Goal: Task Accomplishment & Management: Use online tool/utility

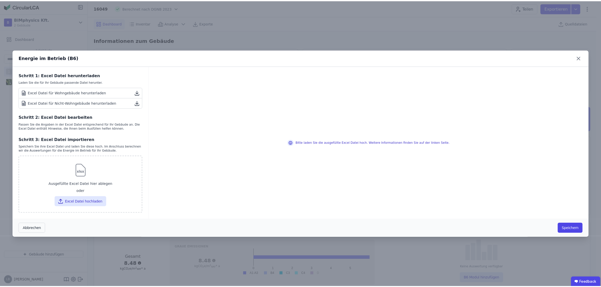
scroll to position [284, 0]
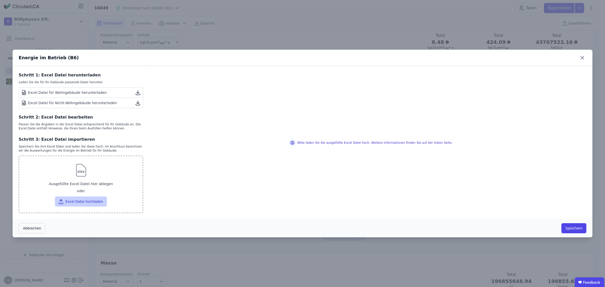
click at [73, 200] on button "Excel Datei hochladen" at bounding box center [81, 201] width 52 height 10
type input "**********"
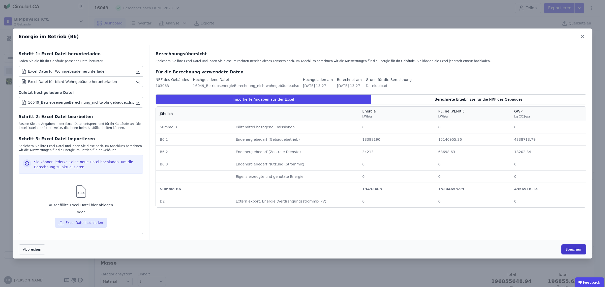
click at [576, 251] on button "Speichern" at bounding box center [574, 249] width 25 height 10
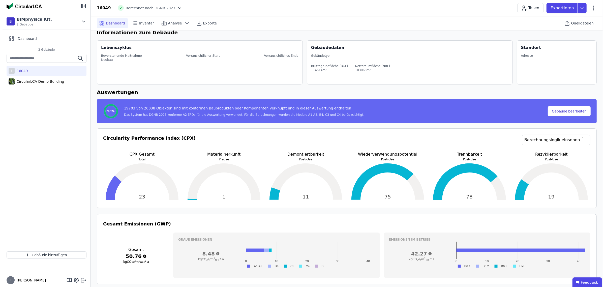
scroll to position [0, 0]
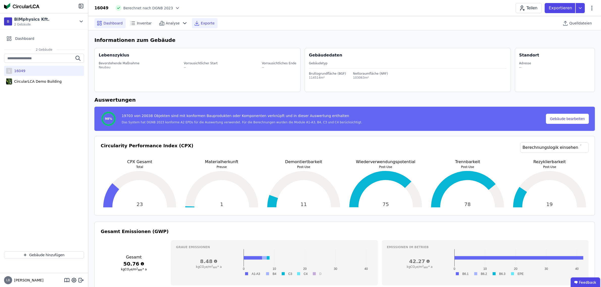
click at [203, 21] on span "Exporte" at bounding box center [208, 23] width 14 height 5
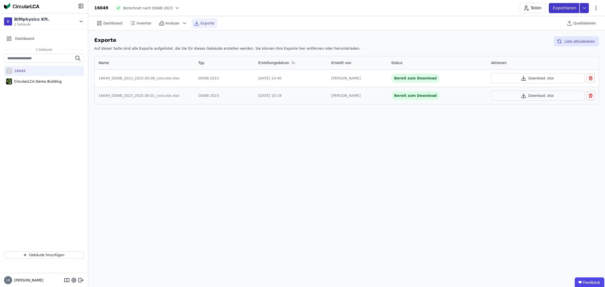
click at [583, 8] on icon at bounding box center [584, 8] width 9 height 10
click at [559, 37] on div "Ökobilanzierung" at bounding box center [544, 38] width 29 height 5
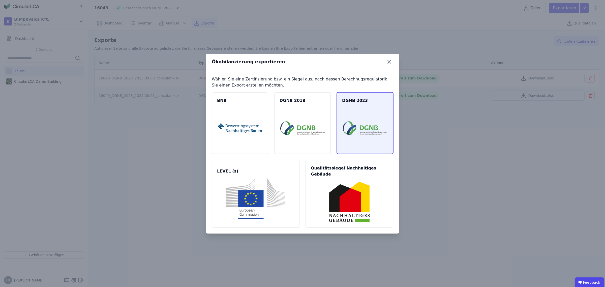
click at [368, 125] on img at bounding box center [365, 128] width 44 height 41
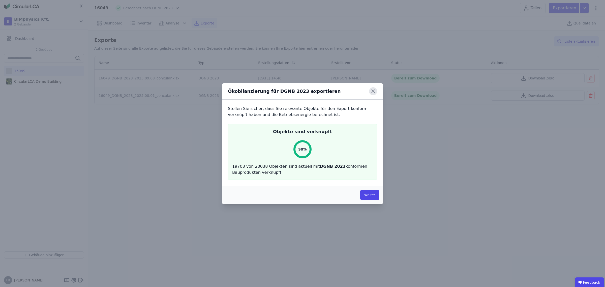
click at [374, 91] on icon at bounding box center [373, 91] width 8 height 8
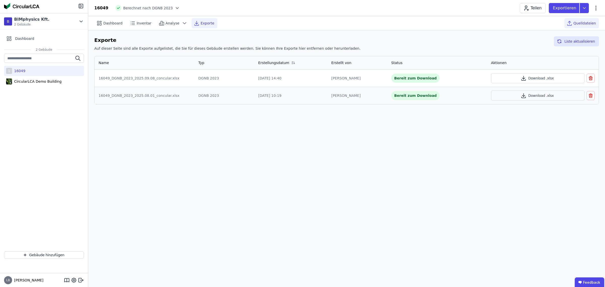
click at [588, 22] on span "Quelldateien" at bounding box center [585, 23] width 22 height 5
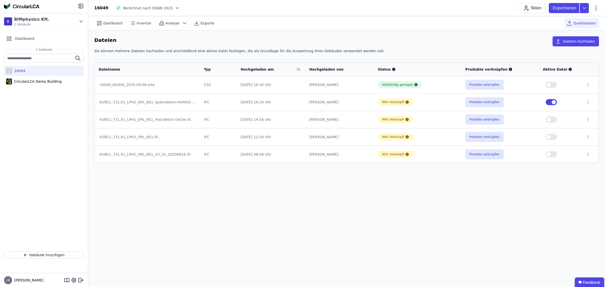
click at [551, 85] on span "button" at bounding box center [549, 85] width 4 height 4
click at [587, 6] on icon at bounding box center [584, 8] width 9 height 10
click at [563, 38] on div "Ökobilanzierung" at bounding box center [557, 38] width 63 height 9
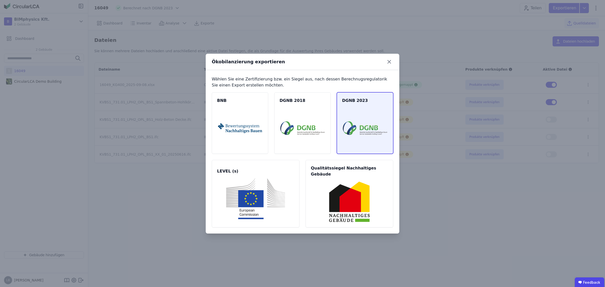
click at [376, 119] on img at bounding box center [365, 128] width 44 height 41
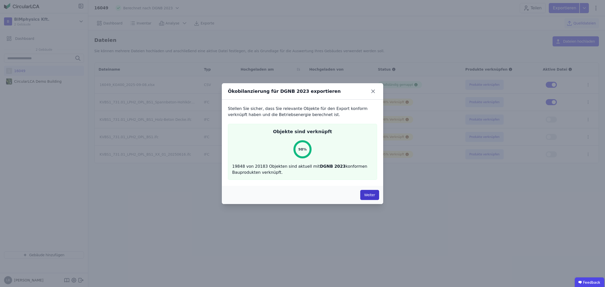
click at [370, 195] on button "Weiter" at bounding box center [369, 195] width 19 height 10
select select "*"
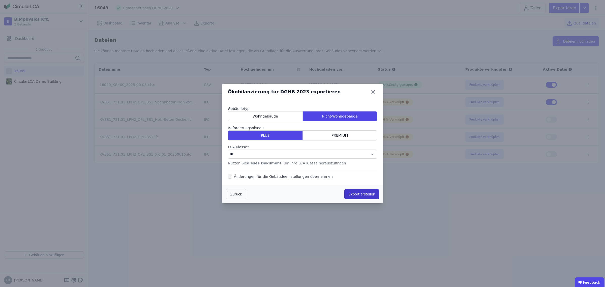
click at [366, 192] on button "Export erstellen" at bounding box center [362, 194] width 35 height 10
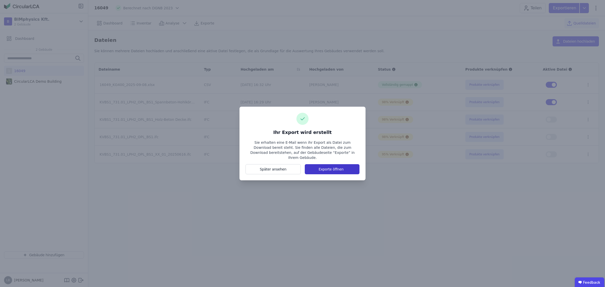
click at [336, 167] on button "Exporte öffnen" at bounding box center [332, 169] width 55 height 10
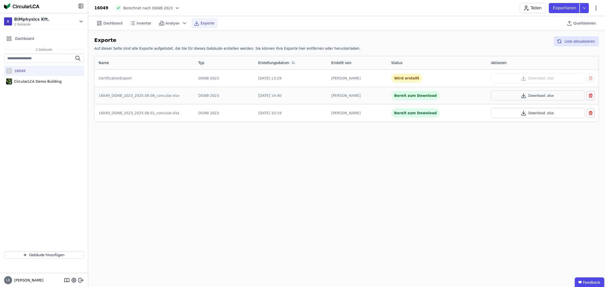
click at [592, 95] on icon "button" at bounding box center [590, 96] width 5 height 6
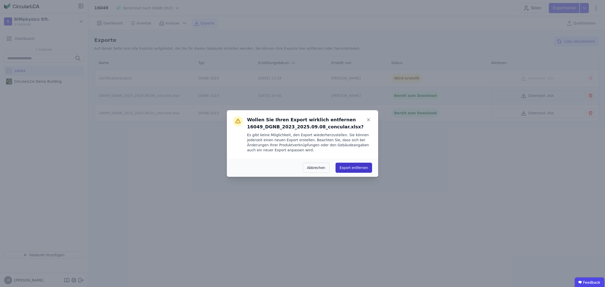
click at [367, 167] on button "Export entfernen" at bounding box center [354, 168] width 37 height 10
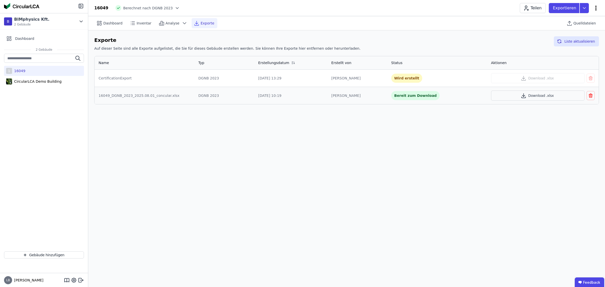
click at [598, 8] on icon at bounding box center [596, 8] width 6 height 6
click at [580, 18] on span "Gebäude bearbeiten" at bounding box center [572, 19] width 36 height 5
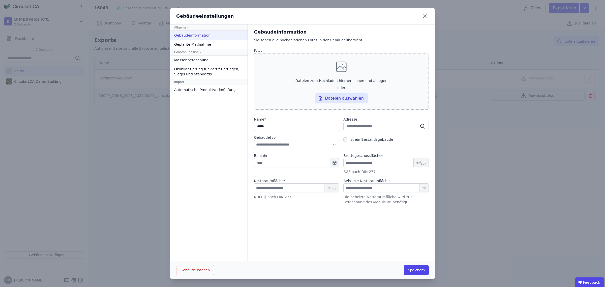
scroll to position [0, 0]
click at [192, 42] on div "Geplante Maßnahme" at bounding box center [208, 44] width 77 height 9
select select "*"
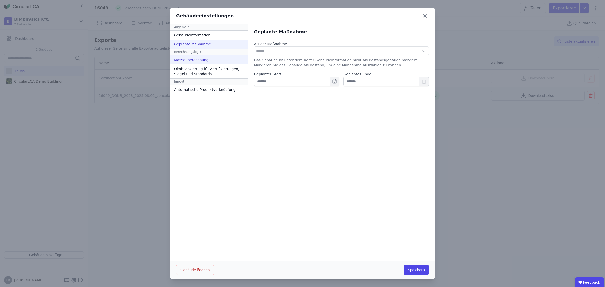
click at [196, 59] on div "Massenberechnung" at bounding box center [208, 59] width 77 height 9
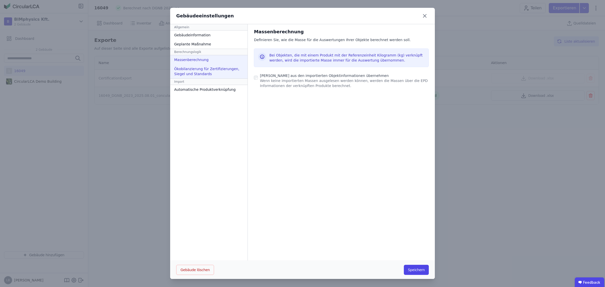
click at [189, 68] on div "Ökobilanzierung für Zertifizierungen, Siegel und Standards" at bounding box center [208, 71] width 77 height 14
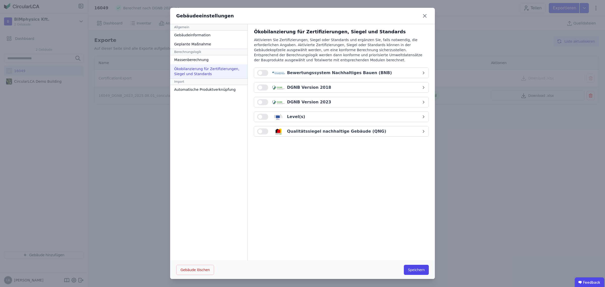
click at [422, 102] on icon "button" at bounding box center [424, 102] width 4 height 4
select select "*"
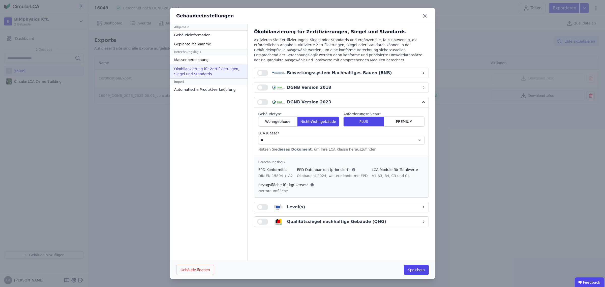
click at [372, 170] on div "LCA Module für Totalwerte" at bounding box center [395, 169] width 46 height 5
click at [268, 163] on div "Berechnungslogik" at bounding box center [341, 162] width 166 height 4
click at [269, 183] on div "Bezugsfläche für kgCO₂e/m²" at bounding box center [286, 184] width 56 height 5
click at [208, 91] on div "Automatische Produktverknüpfung" at bounding box center [208, 89] width 77 height 9
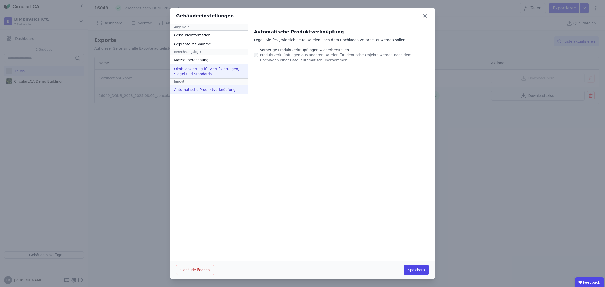
click at [204, 74] on div "Ökobilanzierung für Zertifizierungen, Siegel und Standards" at bounding box center [208, 71] width 77 height 14
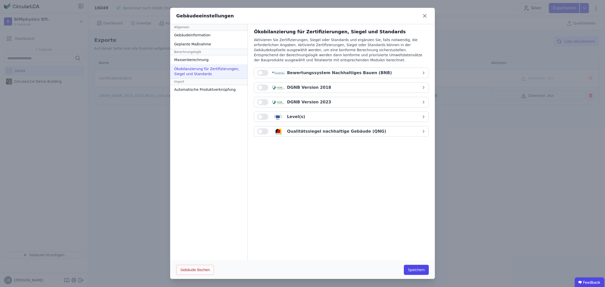
click at [422, 90] on button "DGNB Version 2018" at bounding box center [341, 87] width 175 height 10
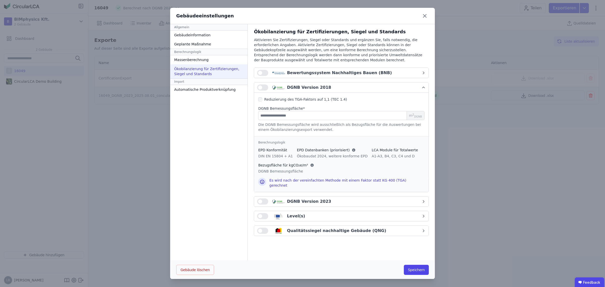
click at [419, 201] on div "DGNB Version 2023" at bounding box center [339, 202] width 164 height 6
select select "*"
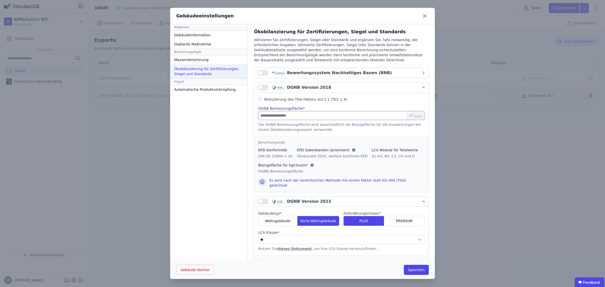
click at [270, 118] on input "number" at bounding box center [341, 115] width 166 height 9
click at [193, 32] on div "Gebäudeinformation" at bounding box center [208, 35] width 77 height 9
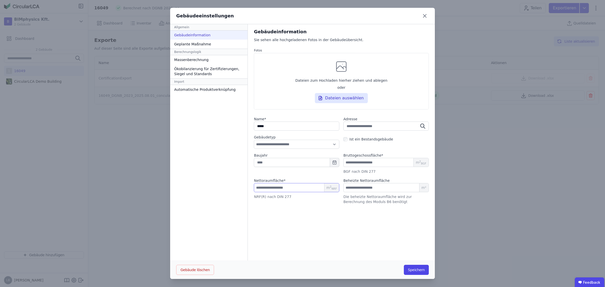
drag, startPoint x: 268, startPoint y: 187, endPoint x: 250, endPoint y: 187, distance: 17.4
click at [254, 187] on input "******" at bounding box center [297, 187] width 86 height 9
click at [203, 68] on div "Ökobilanzierung für Zertifizierungen, Siegel und Standards" at bounding box center [208, 71] width 77 height 14
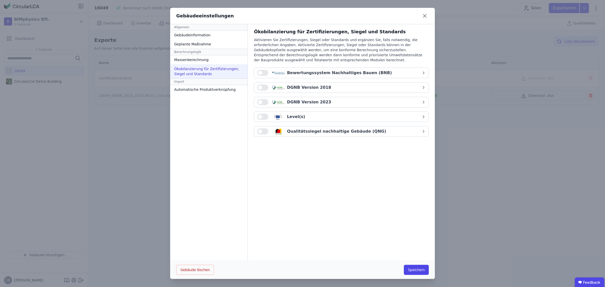
click at [349, 104] on div "DGNB Version 2023" at bounding box center [339, 102] width 164 height 6
select select "*"
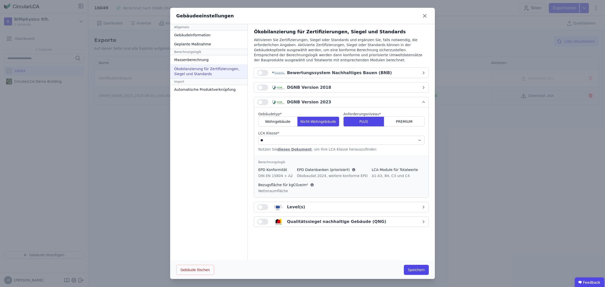
click at [419, 83] on button "DGNB Version 2018" at bounding box center [341, 87] width 175 height 10
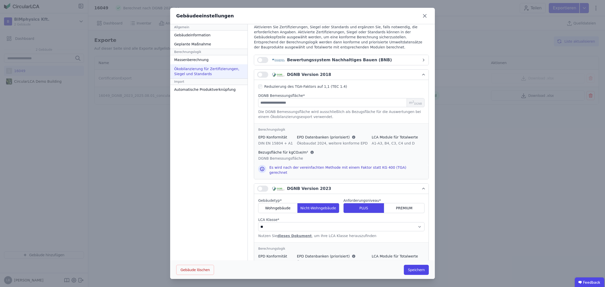
scroll to position [9, 0]
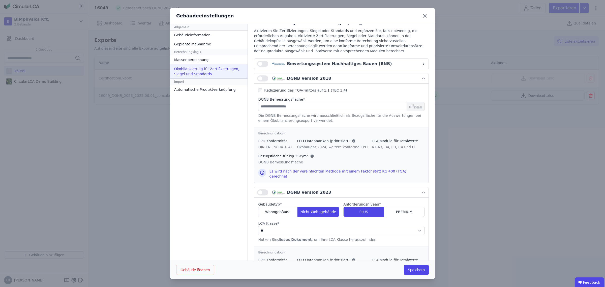
click at [422, 77] on icon "button" at bounding box center [424, 78] width 4 height 4
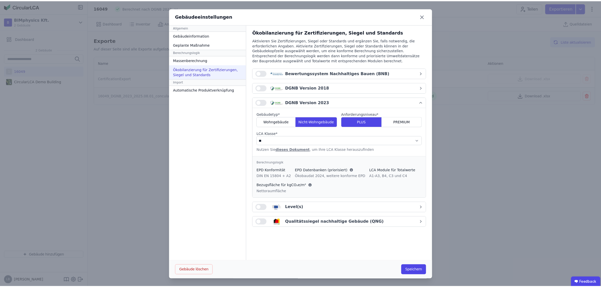
scroll to position [0, 0]
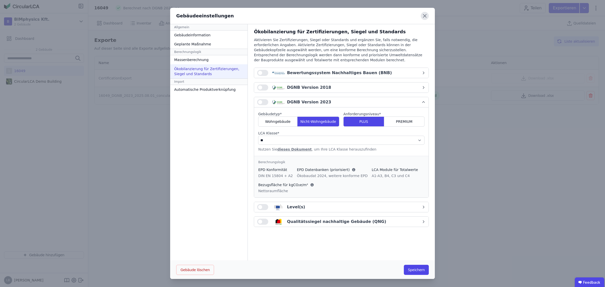
click at [423, 13] on icon at bounding box center [425, 16] width 8 height 8
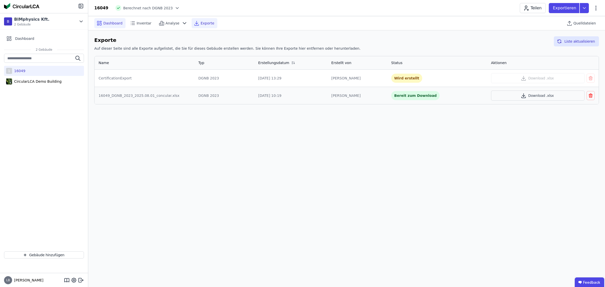
click at [110, 20] on div "Dashboard" at bounding box center [109, 23] width 31 height 10
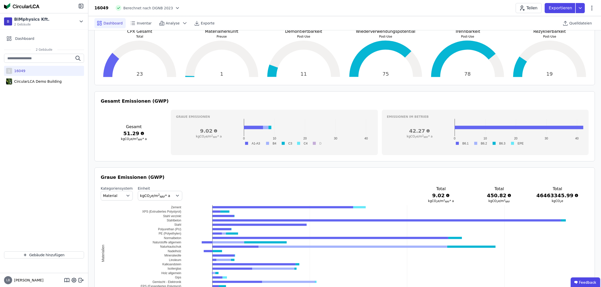
scroll to position [158, 0]
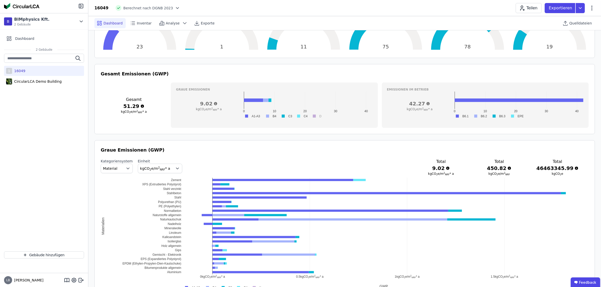
click at [125, 172] on span "button" at bounding box center [128, 168] width 7 height 9
click at [114, 197] on span "DIN 276" at bounding box center [112, 198] width 14 height 5
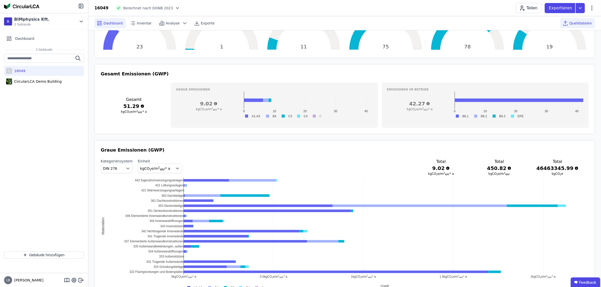
click at [577, 25] on span "Quelldateien" at bounding box center [580, 23] width 22 height 5
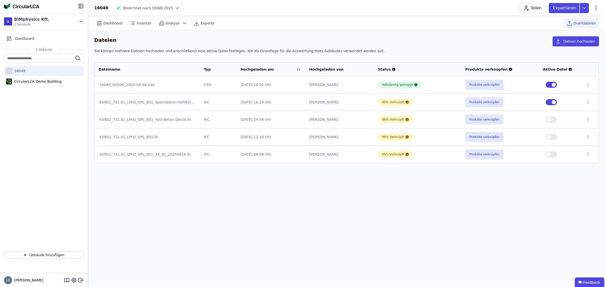
click at [555, 84] on span "button" at bounding box center [554, 85] width 4 height 4
click at [106, 22] on span "Dashboard" at bounding box center [112, 23] width 19 height 5
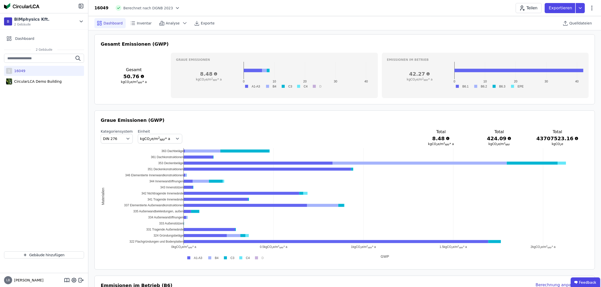
scroll to position [189, 0]
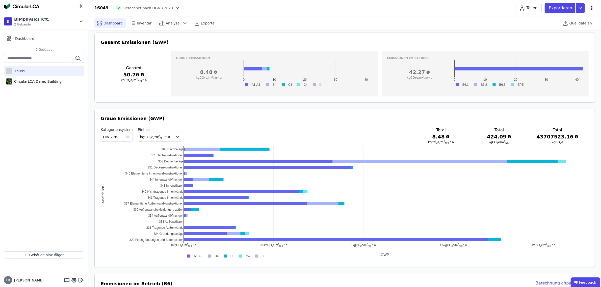
click at [590, 9] on icon at bounding box center [591, 8] width 6 height 6
click at [573, 37] on span "Energie im Betrieb (B6)" at bounding box center [570, 41] width 41 height 10
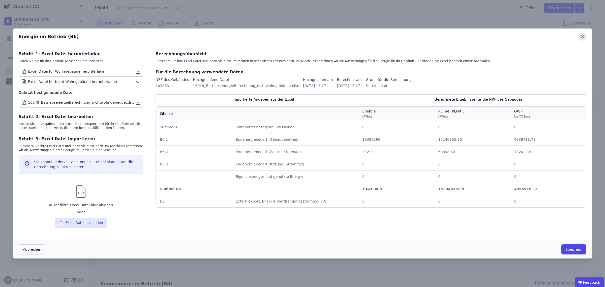
click at [583, 38] on icon at bounding box center [583, 37] width 8 height 8
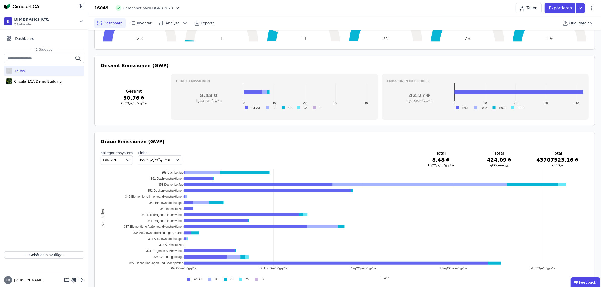
scroll to position [158, 0]
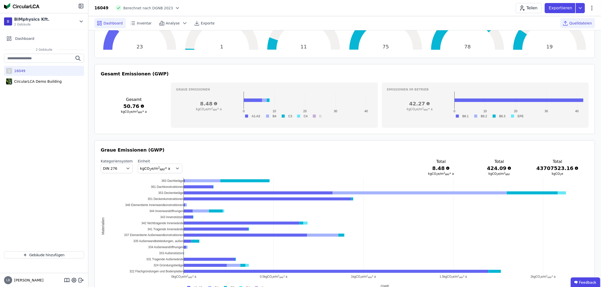
click at [575, 25] on span "Quelldateien" at bounding box center [580, 23] width 22 height 5
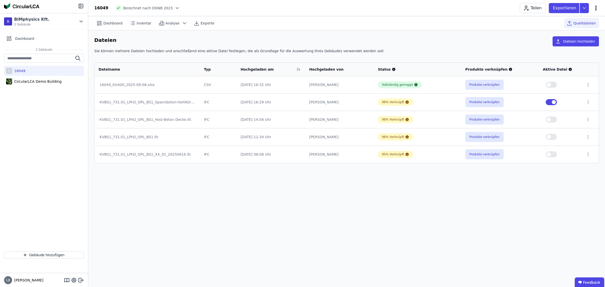
click at [596, 7] on icon at bounding box center [596, 8] width 6 height 6
click at [571, 37] on span "Energie im Betrieb (B6)" at bounding box center [574, 41] width 41 height 10
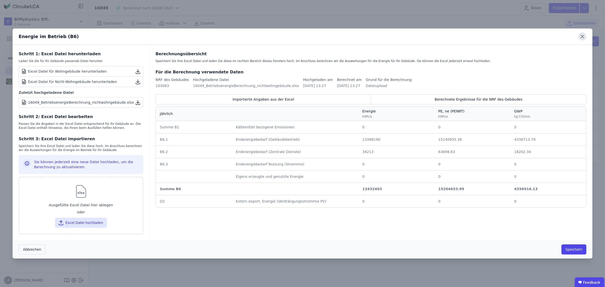
click at [583, 38] on icon at bounding box center [583, 37] width 8 height 8
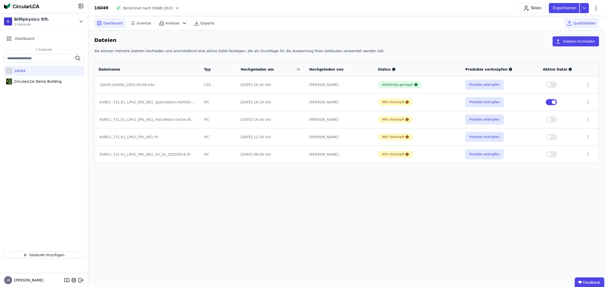
click at [114, 22] on span "Dashboard" at bounding box center [112, 23] width 19 height 5
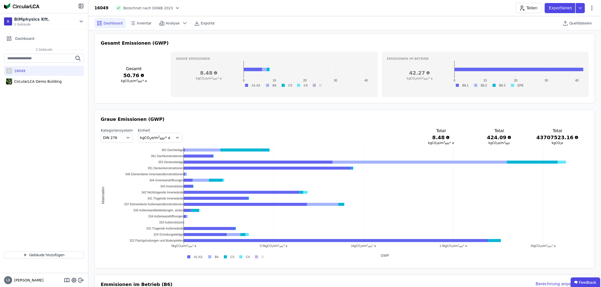
scroll to position [189, 0]
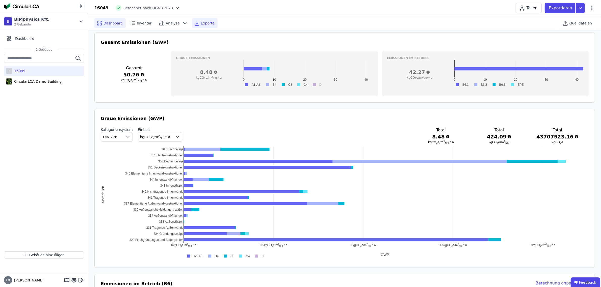
click at [204, 23] on span "Exporte" at bounding box center [208, 23] width 14 height 5
